Goal: Browse casually

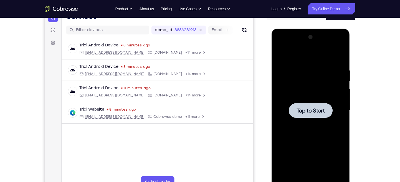
click at [303, 89] on div at bounding box center [311, 110] width 70 height 155
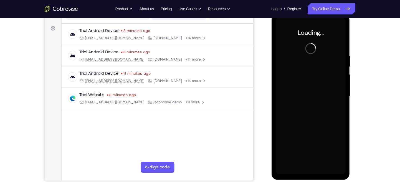
scroll to position [77, 0]
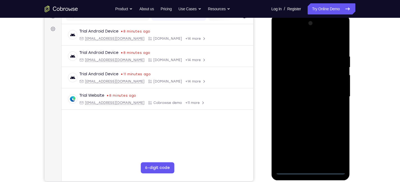
click at [312, 171] on div at bounding box center [311, 96] width 70 height 155
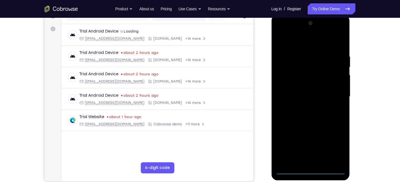
click at [334, 149] on div at bounding box center [311, 96] width 70 height 155
click at [283, 32] on div at bounding box center [311, 96] width 70 height 155
click at [334, 92] on div at bounding box center [311, 96] width 70 height 155
click at [304, 106] on div at bounding box center [311, 96] width 70 height 155
click at [289, 92] on div at bounding box center [311, 96] width 70 height 155
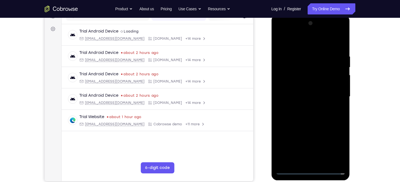
click at [290, 85] on div at bounding box center [311, 96] width 70 height 155
click at [292, 95] on div at bounding box center [311, 96] width 70 height 155
click at [288, 115] on div at bounding box center [311, 96] width 70 height 155
click at [297, 112] on div at bounding box center [311, 96] width 70 height 155
click at [341, 46] on div at bounding box center [311, 96] width 70 height 155
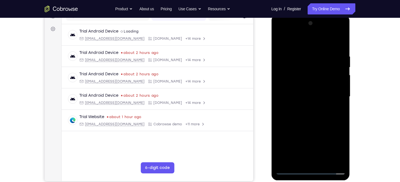
click at [298, 51] on div at bounding box center [311, 96] width 70 height 155
click at [335, 60] on div at bounding box center [311, 96] width 70 height 155
click at [338, 63] on div at bounding box center [311, 96] width 70 height 155
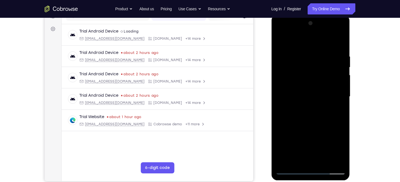
click at [338, 63] on div at bounding box center [311, 96] width 70 height 155
click at [338, 69] on div at bounding box center [311, 96] width 70 height 155
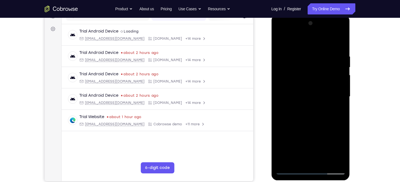
click at [338, 69] on div at bounding box center [311, 96] width 70 height 155
click at [335, 60] on div at bounding box center [311, 96] width 70 height 155
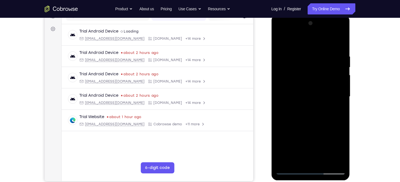
click at [335, 60] on div at bounding box center [311, 96] width 70 height 155
click at [336, 77] on div at bounding box center [311, 96] width 70 height 155
click at [339, 57] on div at bounding box center [311, 96] width 70 height 155
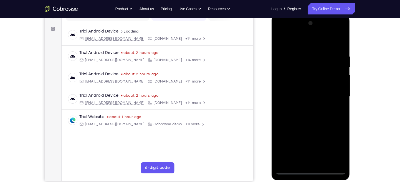
click at [339, 57] on div at bounding box center [311, 96] width 70 height 155
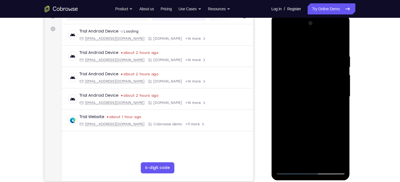
click at [339, 57] on div at bounding box center [311, 96] width 70 height 155
click at [337, 62] on div at bounding box center [311, 96] width 70 height 155
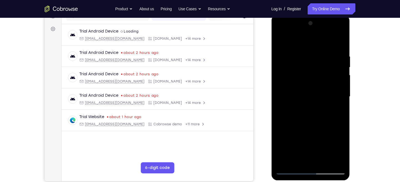
click at [339, 46] on div at bounding box center [311, 96] width 70 height 155
click at [281, 161] on div at bounding box center [311, 96] width 70 height 155
click at [325, 159] on div at bounding box center [311, 96] width 70 height 155
click at [310, 122] on div at bounding box center [311, 96] width 70 height 155
click at [316, 105] on div at bounding box center [311, 96] width 70 height 155
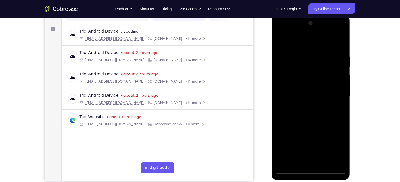
click at [281, 41] on div at bounding box center [311, 96] width 70 height 155
click at [285, 163] on div at bounding box center [311, 96] width 70 height 155
drag, startPoint x: 301, startPoint y: 127, endPoint x: 313, endPoint y: 64, distance: 64.2
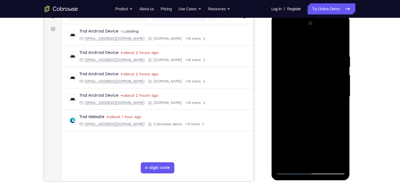
click at [313, 64] on div at bounding box center [311, 96] width 70 height 155
drag, startPoint x: 304, startPoint y: 115, endPoint x: 321, endPoint y: 61, distance: 56.7
click at [321, 61] on div at bounding box center [311, 96] width 70 height 155
drag, startPoint x: 306, startPoint y: 100, endPoint x: 319, endPoint y: 42, distance: 58.5
click at [319, 42] on div at bounding box center [311, 96] width 70 height 155
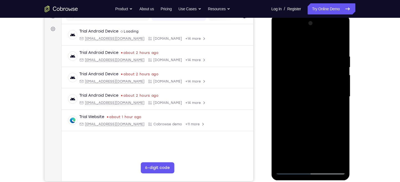
drag, startPoint x: 309, startPoint y: 87, endPoint x: 318, endPoint y: 53, distance: 35.7
click at [318, 53] on div at bounding box center [311, 96] width 70 height 155
drag, startPoint x: 311, startPoint y: 99, endPoint x: 328, endPoint y: 50, distance: 51.5
click at [328, 50] on div at bounding box center [311, 96] width 70 height 155
click at [283, 162] on div at bounding box center [311, 96] width 70 height 155
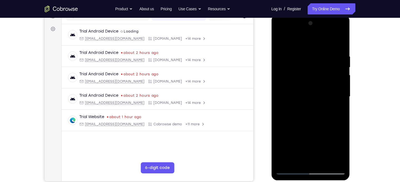
click at [283, 162] on div at bounding box center [311, 96] width 70 height 155
